Goal: Task Accomplishment & Management: Complete application form

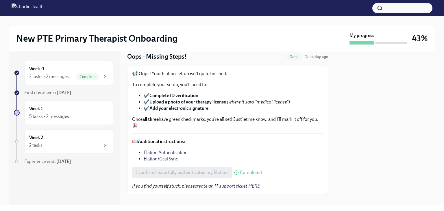
scroll to position [27, 0]
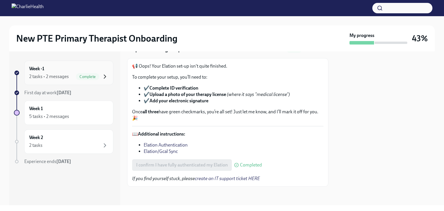
click at [105, 73] on icon "button" at bounding box center [104, 76] width 7 height 7
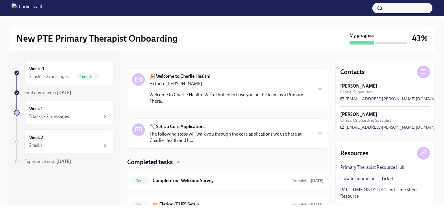
scroll to position [105, 0]
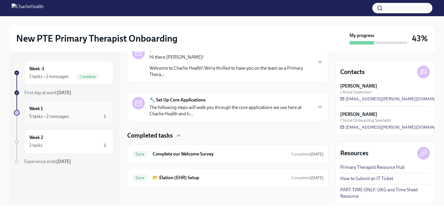
click at [101, 117] on div "5 tasks • 2 messages" at bounding box center [68, 116] width 79 height 7
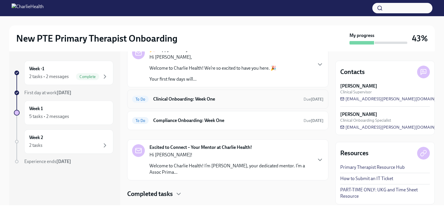
click at [193, 100] on h6 "Clinical Onboarding: Week One" at bounding box center [226, 99] width 146 height 6
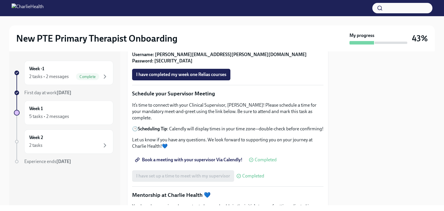
scroll to position [419, 0]
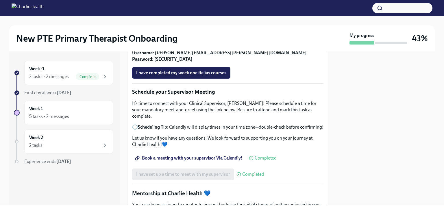
click at [197, 49] on strong "Find your Relias trainings HERE" at bounding box center [169, 46] width 63 height 5
click at [168, 14] on strong "Ethics & Code of Conduct" at bounding box center [169, 11] width 51 height 5
click at [196, 49] on strong "Find your Relias trainings HERE" at bounding box center [169, 46] width 63 height 5
click at [187, 76] on span "I have completed my week one Relias courses" at bounding box center [181, 73] width 90 height 6
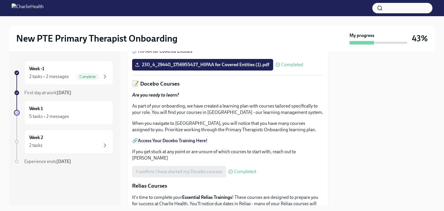
scroll to position [0, 0]
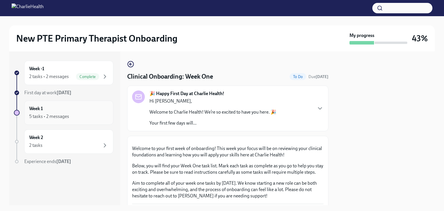
click at [68, 112] on div "Week 1 5 tasks • 2 messages" at bounding box center [68, 113] width 79 height 14
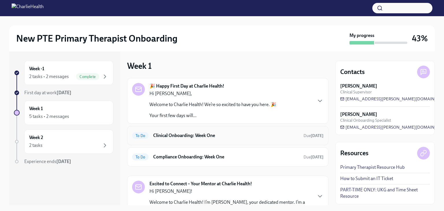
click at [226, 136] on h6 "Clinical Onboarding: Week One" at bounding box center [226, 135] width 146 height 6
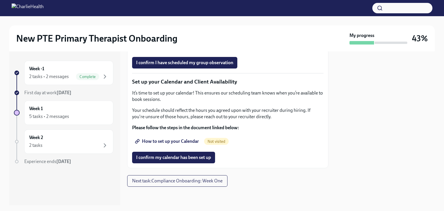
scroll to position [909, 0]
click at [199, 158] on span "I confirm my calendar has been set up" at bounding box center [173, 158] width 75 height 6
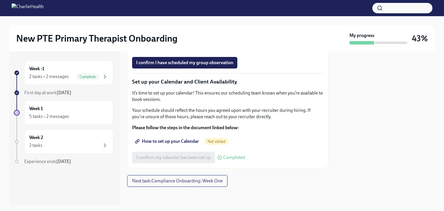
click at [185, 180] on span "Next task : Compliance Onboarding: Week One" at bounding box center [177, 181] width 90 height 6
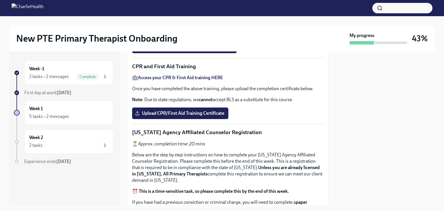
scroll to position [250, 0]
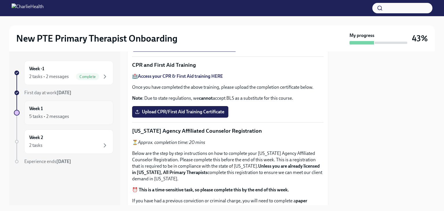
click at [65, 113] on div "5 tasks • 2 messages" at bounding box center [68, 116] width 79 height 7
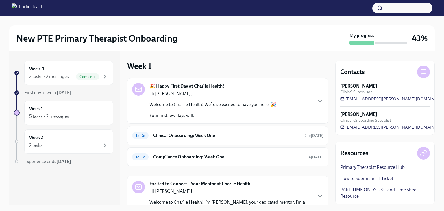
click at [65, 113] on div "5 tasks • 2 messages" at bounding box center [68, 116] width 79 height 7
click at [91, 115] on div "5 tasks • 2 messages" at bounding box center [68, 116] width 79 height 7
click at [89, 140] on div "Week 2 2 tasks" at bounding box center [68, 141] width 79 height 14
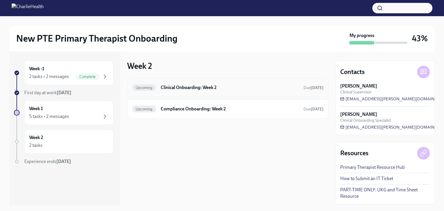
click at [269, 89] on h6 "Clinical Onboarding: Week 2" at bounding box center [230, 87] width 138 height 6
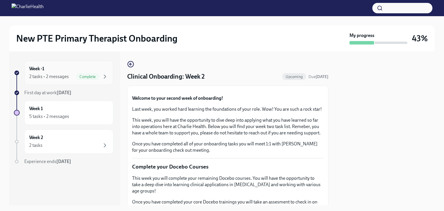
click at [96, 76] on span "Complete" at bounding box center [87, 77] width 23 height 4
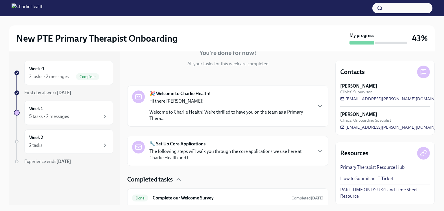
scroll to position [59, 0]
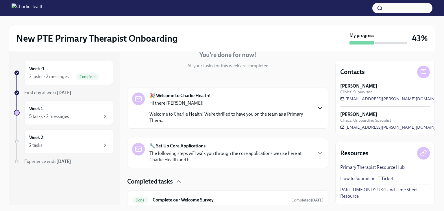
click at [317, 108] on icon "button" at bounding box center [320, 108] width 7 height 7
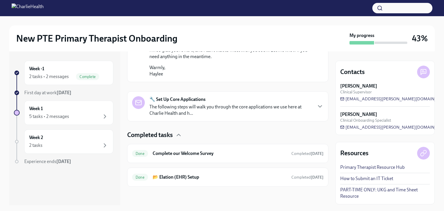
scroll to position [424, 0]
click at [318, 107] on icon "button" at bounding box center [319, 107] width 3 height 2
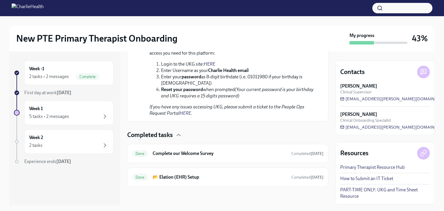
scroll to position [848, 0]
click at [268, 202] on div at bounding box center [227, 196] width 201 height 19
click at [103, 118] on icon "button" at bounding box center [104, 116] width 7 height 7
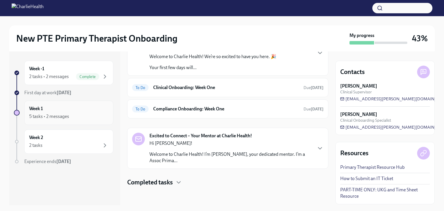
scroll to position [47, 0]
click at [180, 181] on icon "button" at bounding box center [178, 183] width 7 height 7
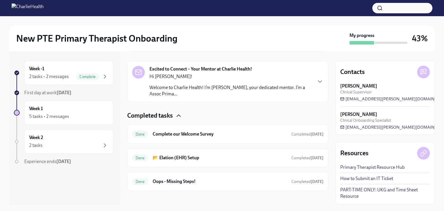
scroll to position [118, 0]
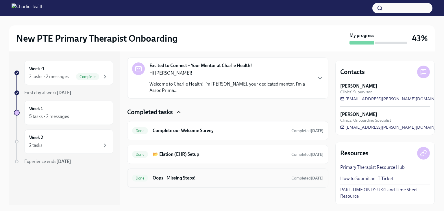
click at [232, 174] on div "Done Oops - Missing Steps! Completed today" at bounding box center [227, 177] width 191 height 9
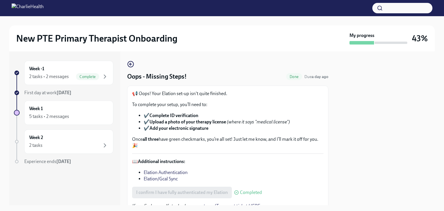
click at [164, 171] on link "Elation Authentication" at bounding box center [166, 172] width 44 height 5
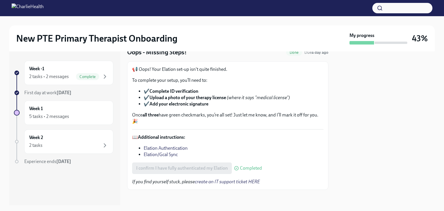
scroll to position [25, 0]
click at [191, 91] on strong "Complete ID verification" at bounding box center [173, 90] width 49 height 5
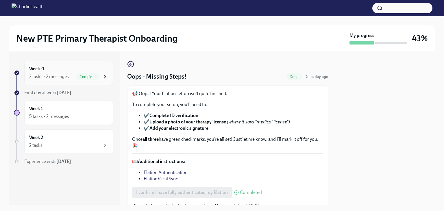
click at [104, 77] on icon "button" at bounding box center [104, 76] width 7 height 7
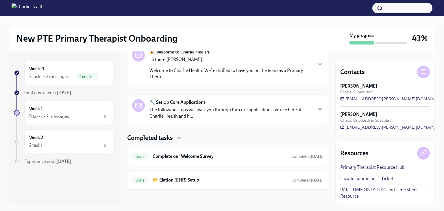
scroll to position [105, 0]
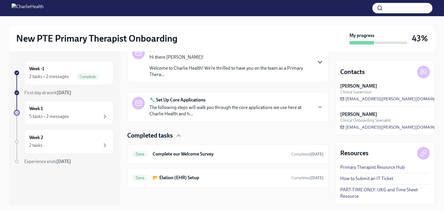
click at [317, 61] on icon "button" at bounding box center [320, 62] width 7 height 7
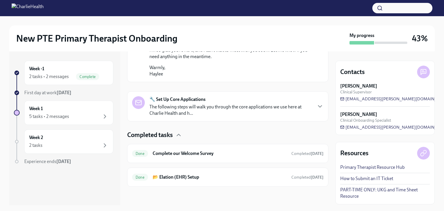
scroll to position [443, 0]
click at [317, 104] on icon "button" at bounding box center [320, 106] width 7 height 7
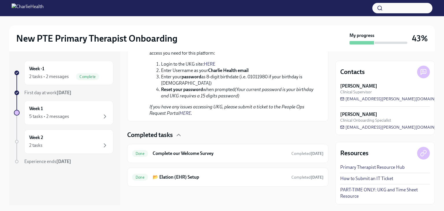
scroll to position [0, 0]
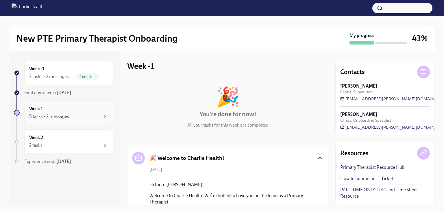
click at [87, 118] on div "5 tasks • 2 messages" at bounding box center [68, 116] width 79 height 7
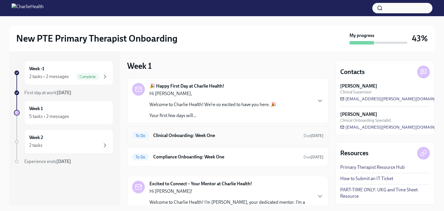
click at [141, 136] on span "To Do" at bounding box center [140, 136] width 16 height 4
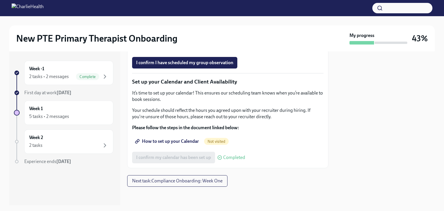
scroll to position [894, 0]
click at [185, 144] on span "How to set up your Calendar" at bounding box center [167, 141] width 63 height 6
click at [176, 163] on div "I confirm my calendar has been set up Completed" at bounding box center [188, 158] width 113 height 12
click at [175, 184] on span "Next task : Compliance Onboarding: Week One" at bounding box center [177, 181] width 90 height 6
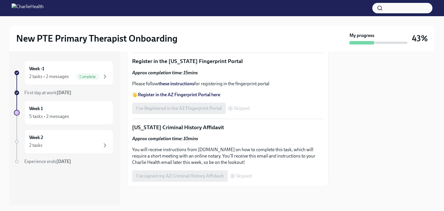
scroll to position [851, 0]
drag, startPoint x: 329, startPoint y: 190, endPoint x: 325, endPoint y: 182, distance: 8.5
click at [325, 182] on div "Week -1 2 tasks • 2 messages Complete First day at work [DATE] Week 1 5 tasks •…" at bounding box center [222, 128] width 426 height 154
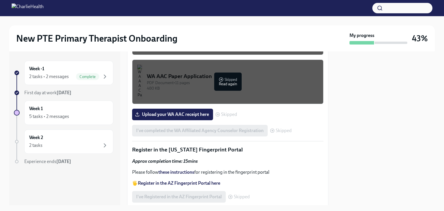
scroll to position [644, 0]
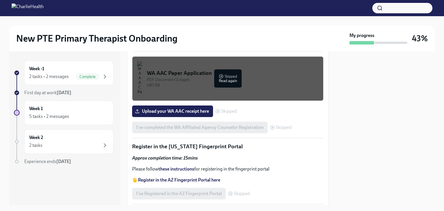
click at [224, 33] on div "PDF Document • 6 pages" at bounding box center [233, 30] width 172 height 5
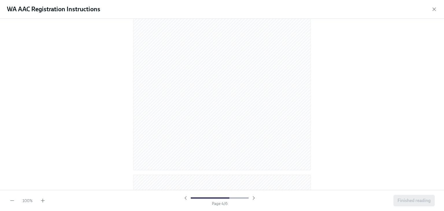
scroll to position [1238, 0]
click at [420, 202] on span "Finished reading" at bounding box center [413, 201] width 33 height 6
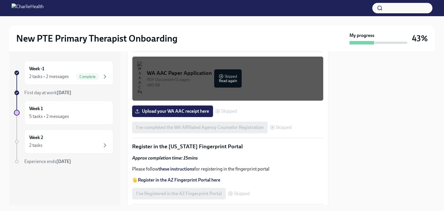
click at [229, 82] on div "PDF Document • 11 pages" at bounding box center [233, 79] width 172 height 5
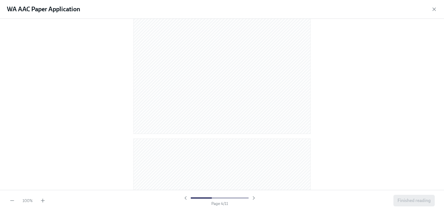
scroll to position [2408, 0]
click at [416, 201] on span "Finished reading" at bounding box center [413, 201] width 33 height 6
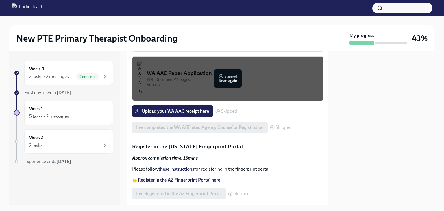
scroll to position [661, 0]
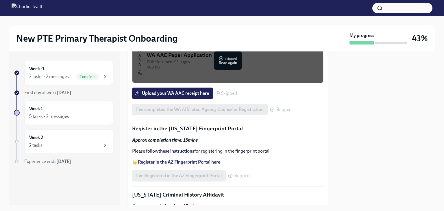
click at [387, 97] on div at bounding box center [384, 128] width 99 height 154
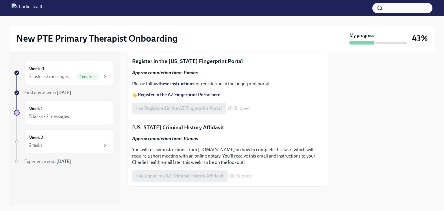
scroll to position [742, 0]
click at [182, 29] on span "Upload your WA AAC receipt here" at bounding box center [172, 26] width 73 height 6
click at [0, 0] on input "Upload your WA AAC receipt here" at bounding box center [0, 0] width 0 height 0
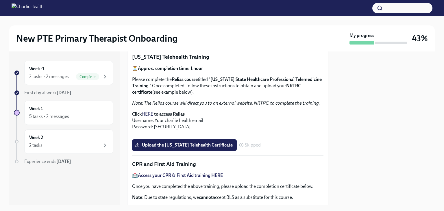
scroll to position [153, 0]
